Goal: Navigation & Orientation: Find specific page/section

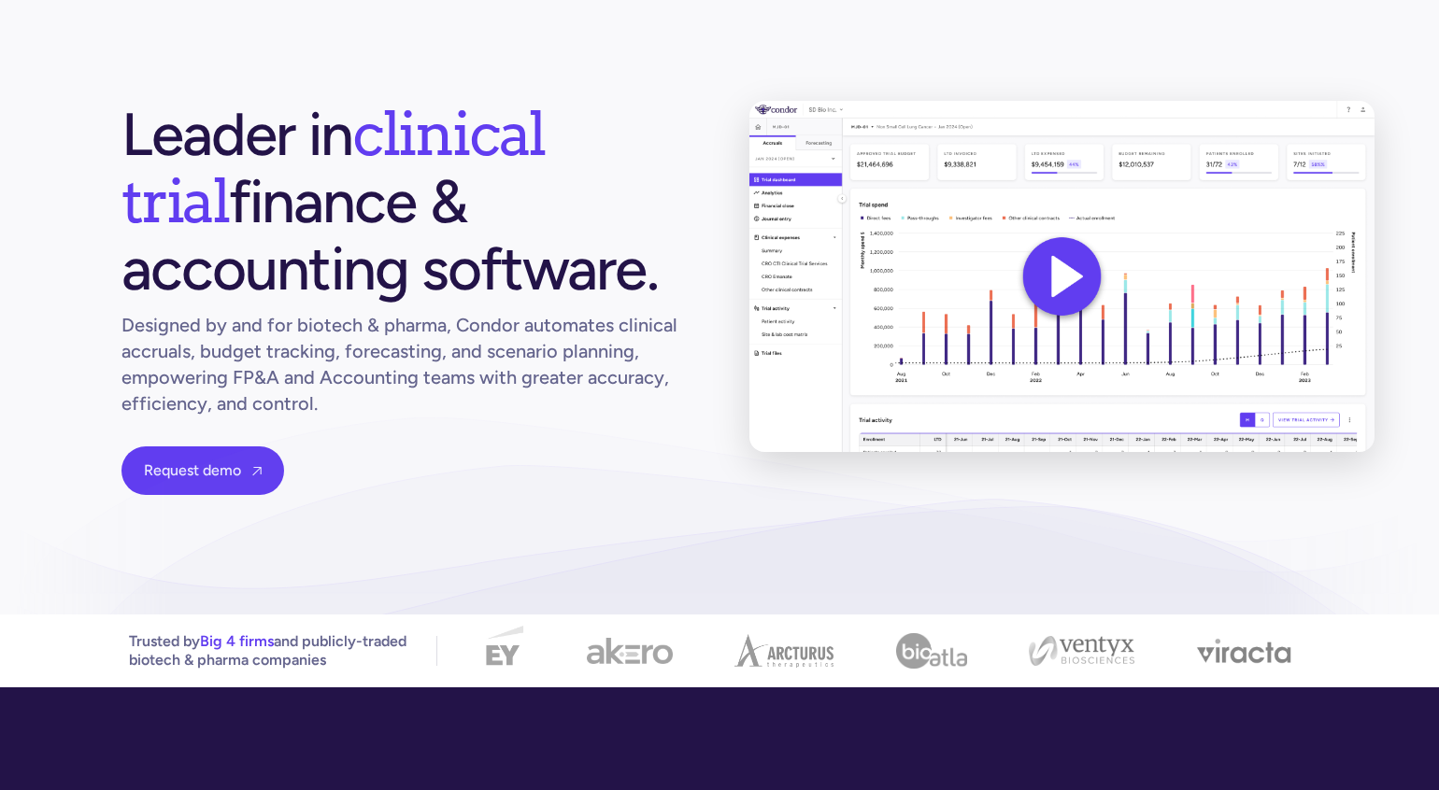
scroll to position [18, 0]
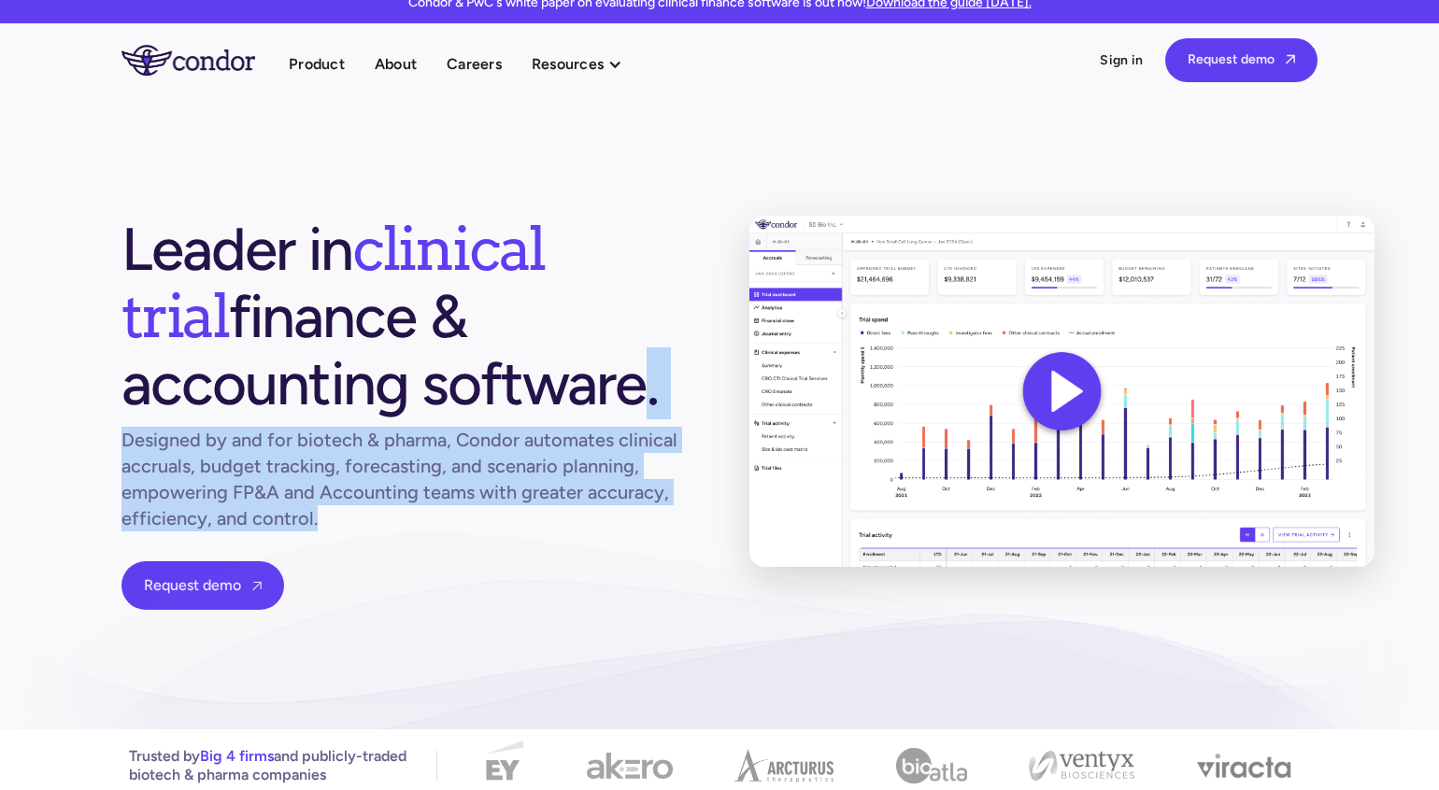
drag, startPoint x: 329, startPoint y: 414, endPoint x: 526, endPoint y: 522, distance: 224.9
click at [526, 522] on div "Leader in clinical trial finance & accounting software. Designed by and for bio…" at bounding box center [405, 413] width 568 height 394
click at [526, 522] on h1 "Designed by and for biotech & pharma, Condor automates clinical accruals, budge…" at bounding box center [405, 479] width 568 height 105
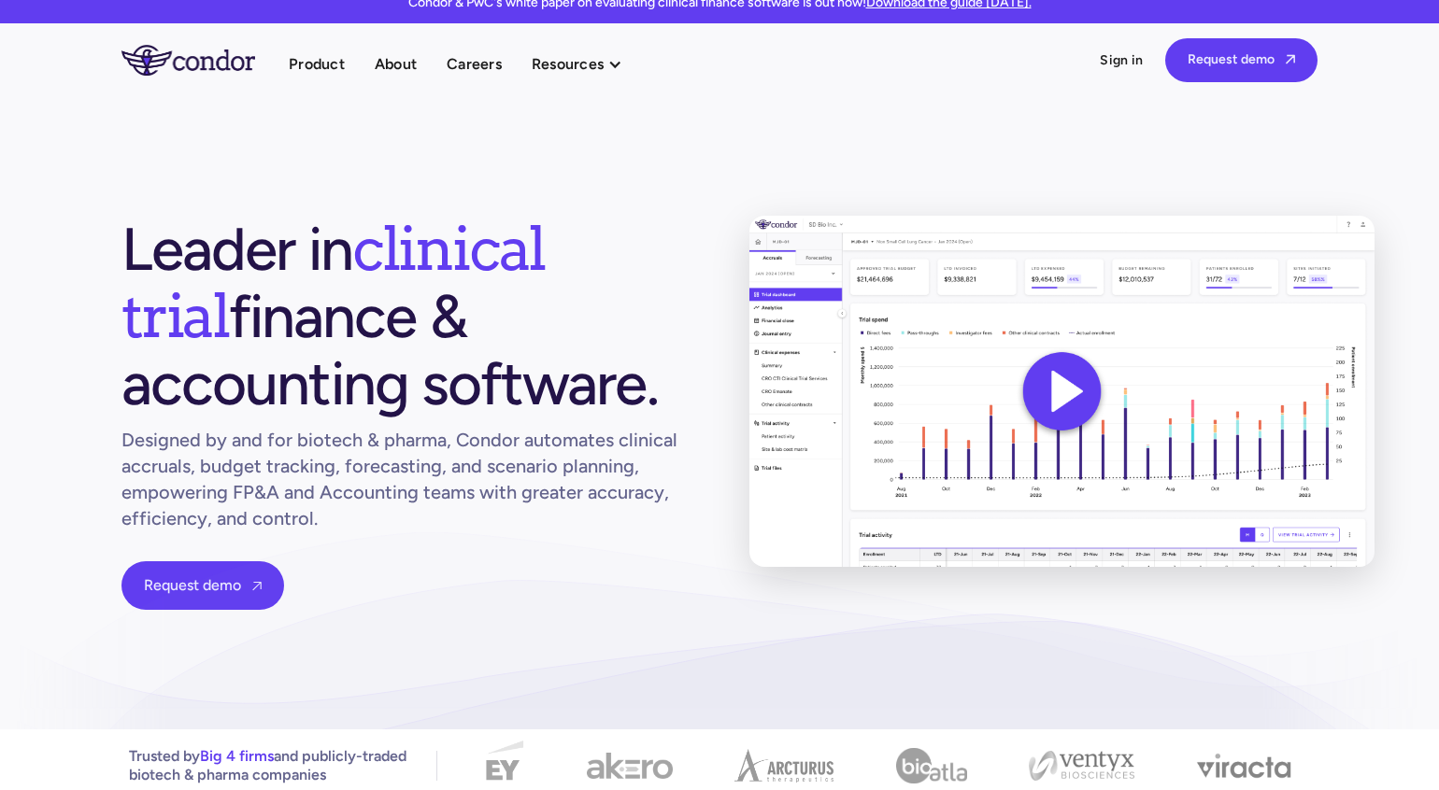
drag, startPoint x: 528, startPoint y: 522, endPoint x: 429, endPoint y: 421, distance: 141.4
click at [429, 421] on div "Leader in clinical trial finance & accounting software. Designed by and for bio…" at bounding box center [405, 413] width 568 height 394
drag, startPoint x: 421, startPoint y: 400, endPoint x: 489, endPoint y: 529, distance: 145.4
click at [489, 529] on div "Leader in clinical trial finance & accounting software. Designed by and for bio…" at bounding box center [405, 413] width 568 height 394
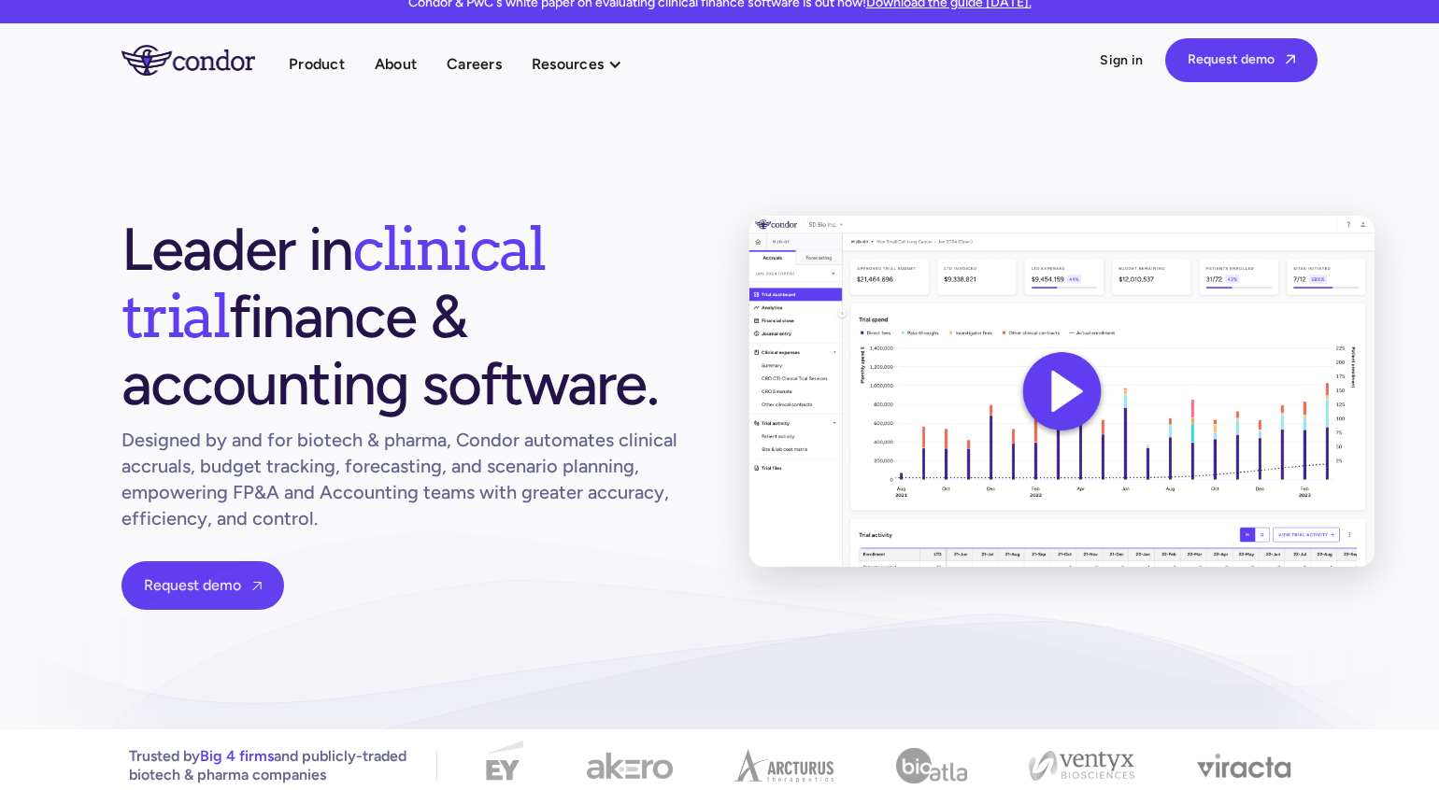
click at [489, 529] on h1 "Designed by and for biotech & pharma, Condor automates clinical accruals, budge…" at bounding box center [405, 479] width 568 height 105
drag, startPoint x: 489, startPoint y: 529, endPoint x: 358, endPoint y: 413, distance: 174.7
click at [357, 413] on div "Leader in clinical trial finance & accounting software. Designed by and for bio…" at bounding box center [405, 413] width 568 height 394
click at [360, 413] on h1 "Leader in clinical trial finance & accounting software." at bounding box center [405, 317] width 568 height 202
drag, startPoint x: 380, startPoint y: 414, endPoint x: 524, endPoint y: 530, distance: 184.7
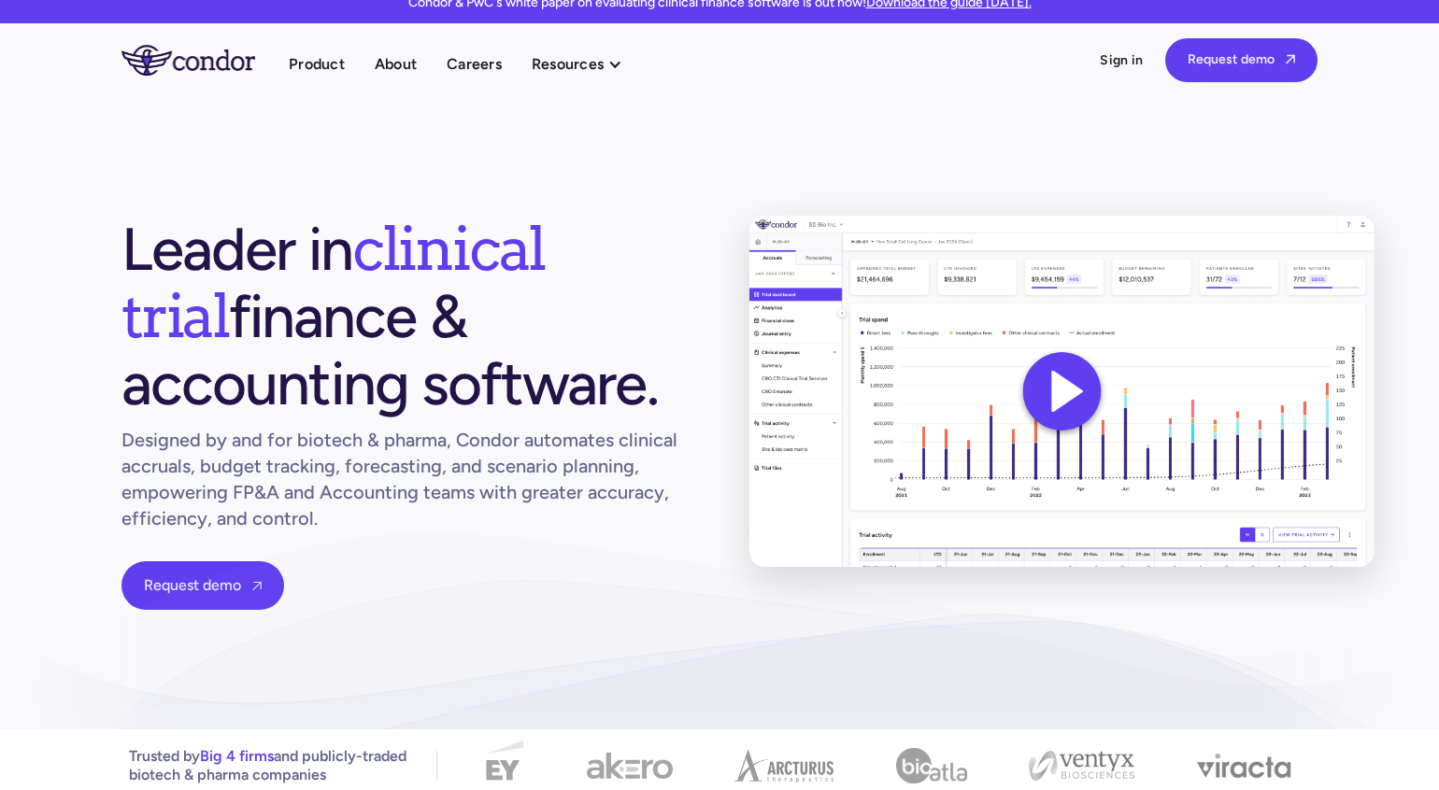
click at [524, 531] on div "Leader in clinical trial finance & accounting software. Designed by and for bio…" at bounding box center [405, 413] width 568 height 394
click at [525, 529] on h1 "Designed by and for biotech & pharma, Condor automates clinical accruals, budge…" at bounding box center [405, 479] width 568 height 105
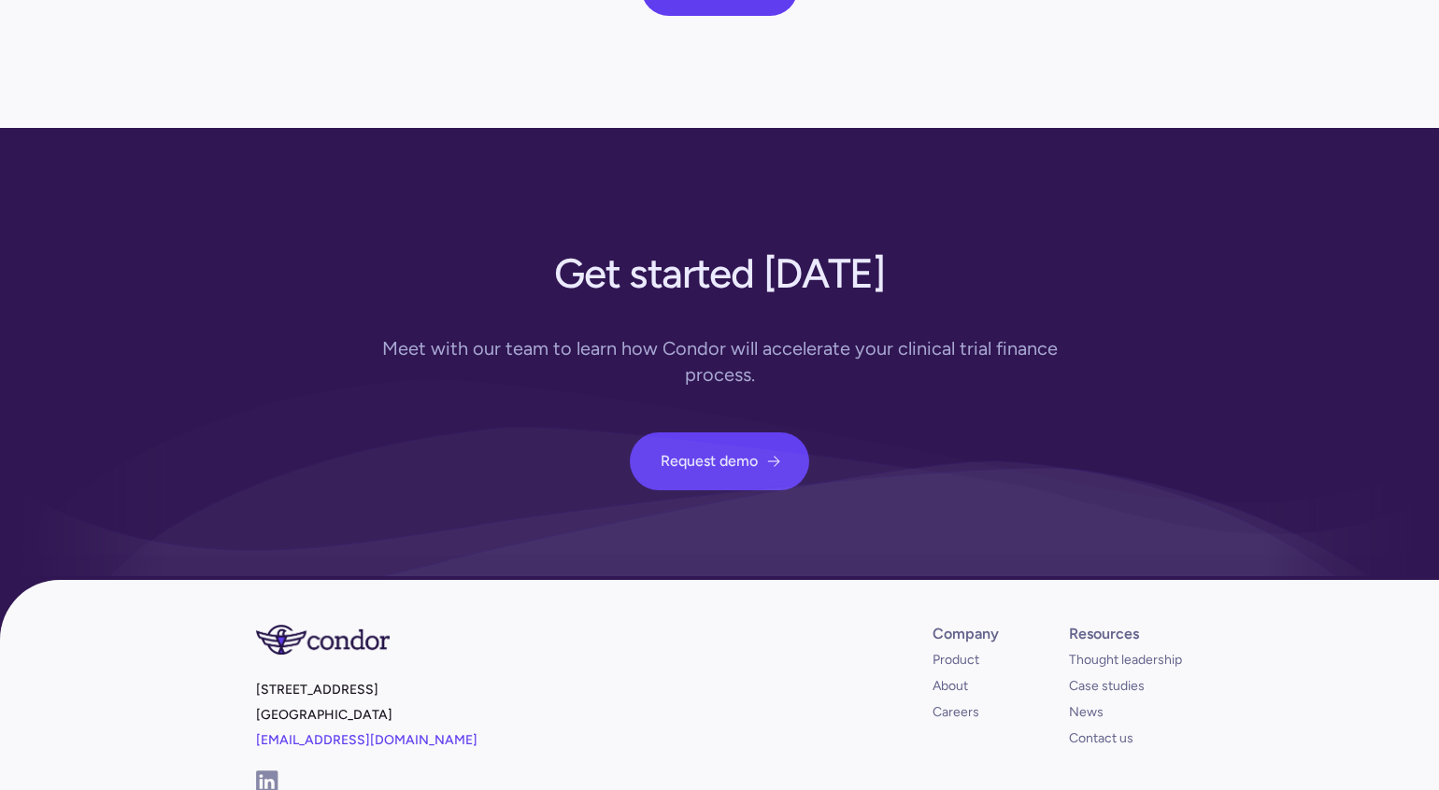
scroll to position [6781, 0]
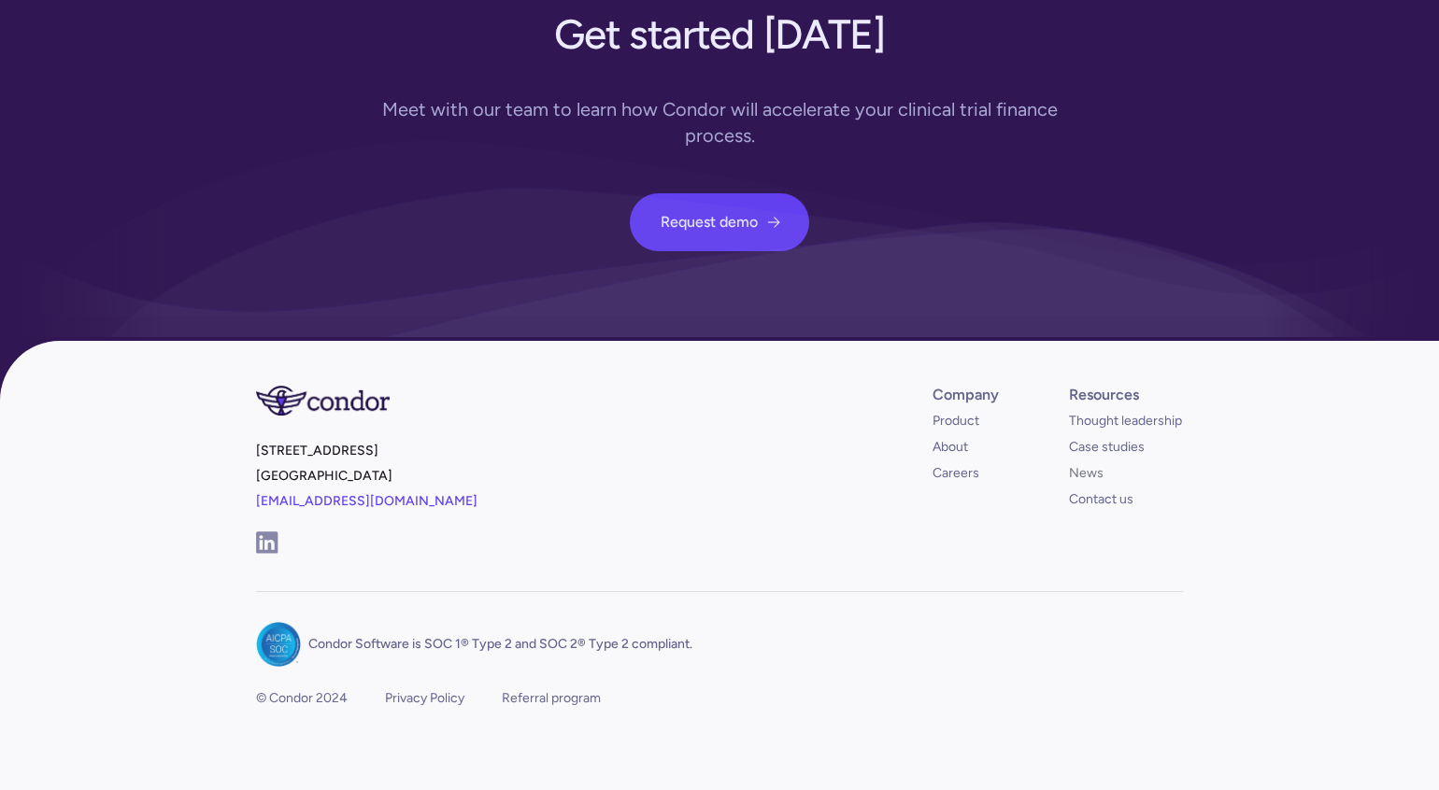
click at [1080, 464] on link "News" at bounding box center [1086, 473] width 35 height 19
